Goal: Task Accomplishment & Management: Manage account settings

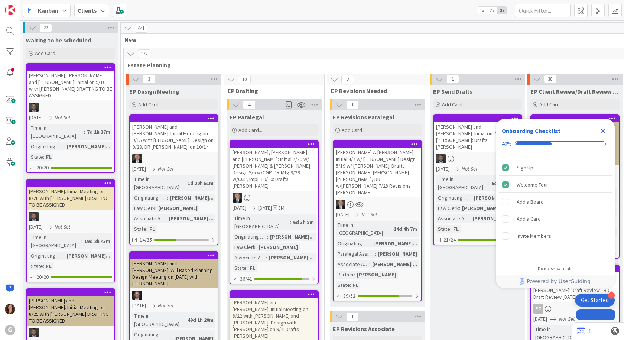
click at [92, 8] on b "Clients" at bounding box center [87, 10] width 19 height 7
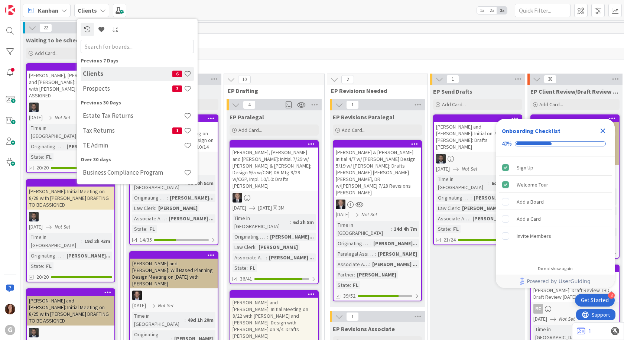
click at [601, 132] on icon "Close Checklist" at bounding box center [602, 130] width 9 height 9
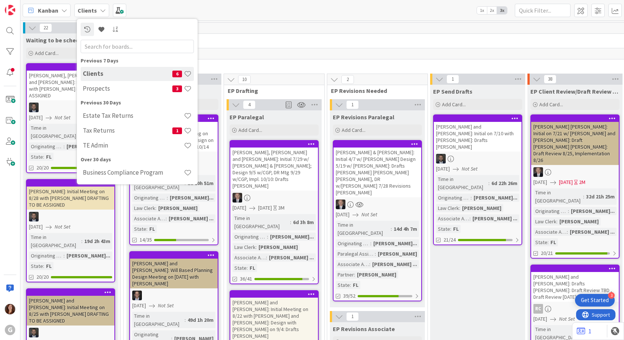
click at [314, 40] on span "New" at bounding box center [517, 39] width 786 height 7
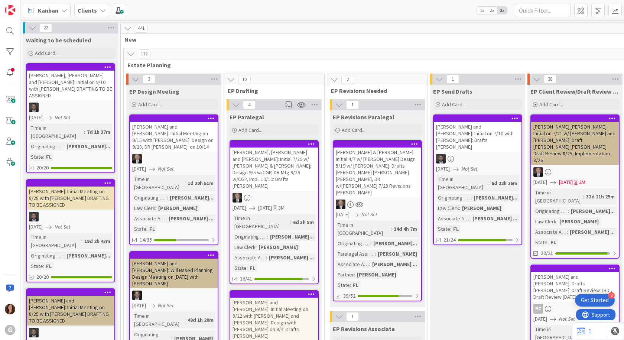
click at [100, 15] on div "Clients" at bounding box center [91, 10] width 35 height 13
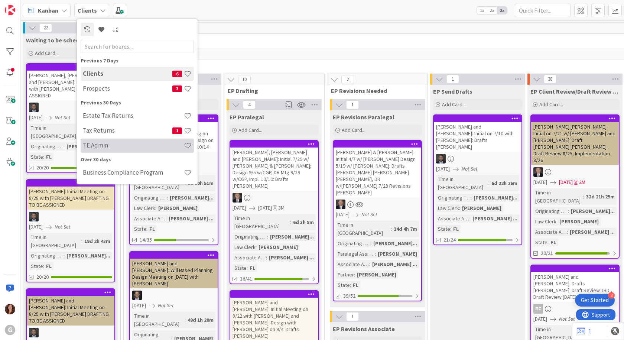
click at [94, 148] on h4 "TE Admin" at bounding box center [133, 145] width 101 height 7
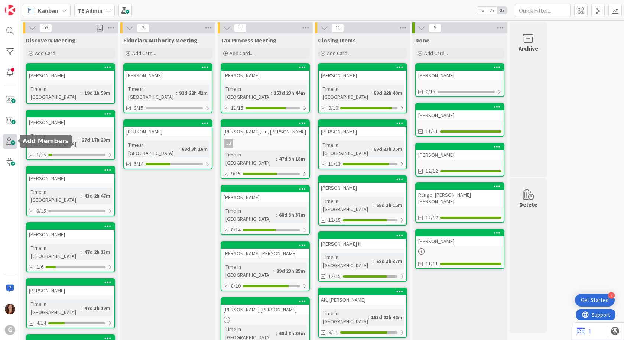
click at [11, 144] on span at bounding box center [10, 141] width 15 height 15
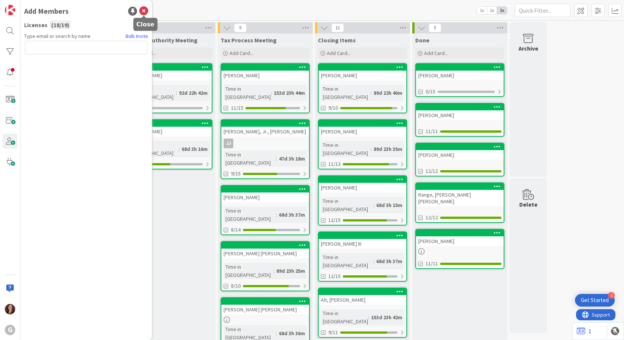
click at [142, 10] on icon at bounding box center [143, 11] width 9 height 9
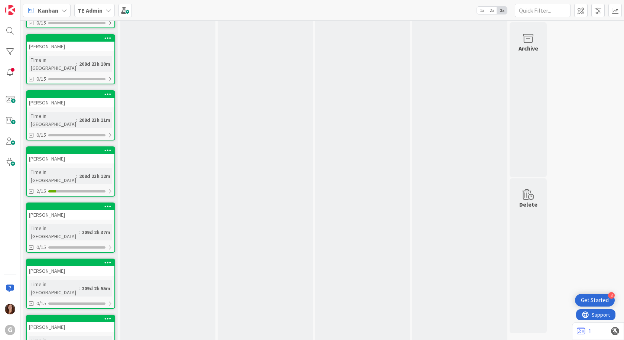
scroll to position [2264, 0]
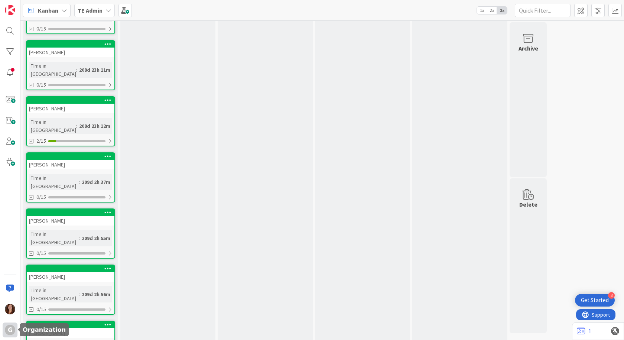
click at [10, 330] on div "G" at bounding box center [10, 330] width 10 height 10
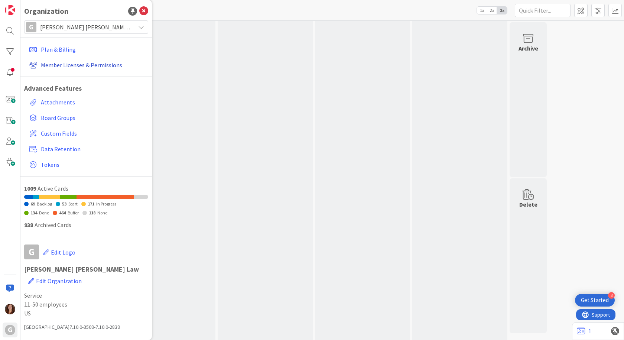
click at [111, 66] on link "Member Licenses & Permissions" at bounding box center [87, 64] width 122 height 13
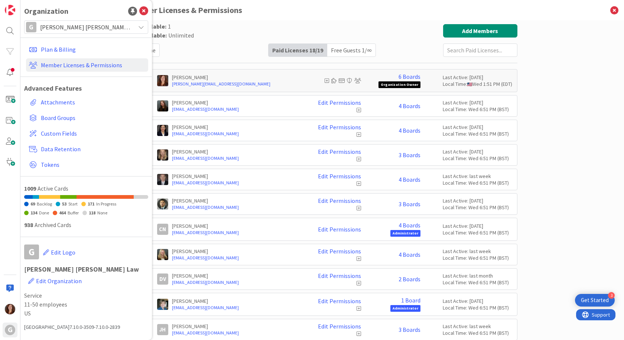
click at [204, 42] on div "Paid Available: 1 Free Available: Unlimited Name Paid Licenses 18 / 19 Free Gue…" at bounding box center [322, 40] width 390 height 33
